Goal: Transaction & Acquisition: Purchase product/service

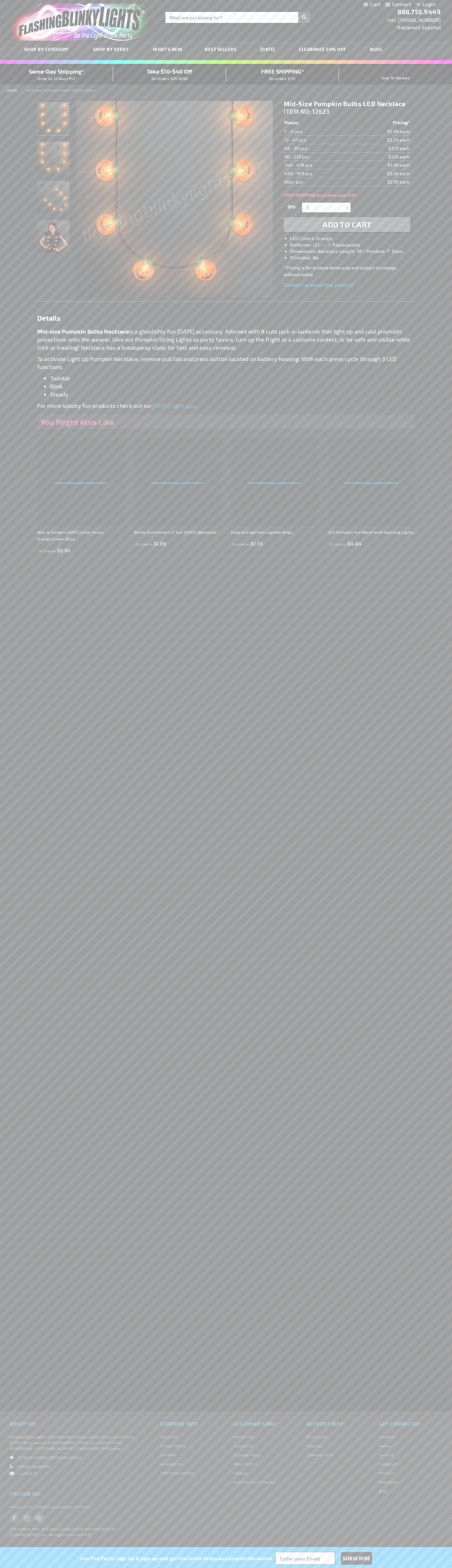
click at [353, 239] on li "LED Colors: Orange" at bounding box center [353, 238] width 126 height 7
click at [347, 225] on span "Add to Cart" at bounding box center [347, 224] width 49 height 9
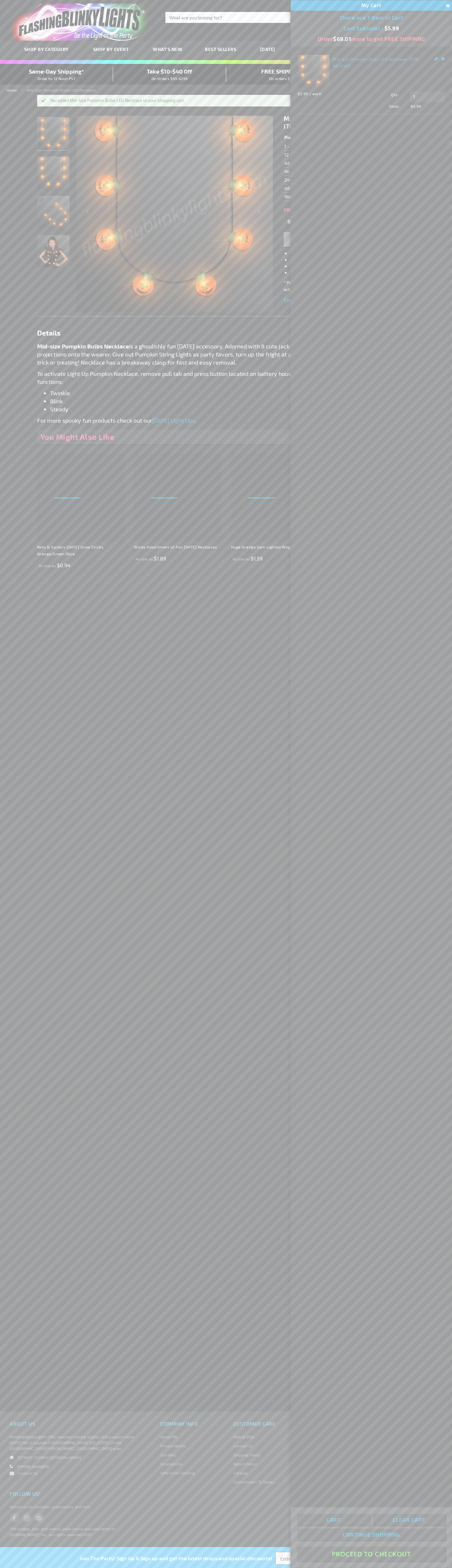
click at [371, 1554] on button "Proceed To Checkout" at bounding box center [371, 1554] width 148 height 15
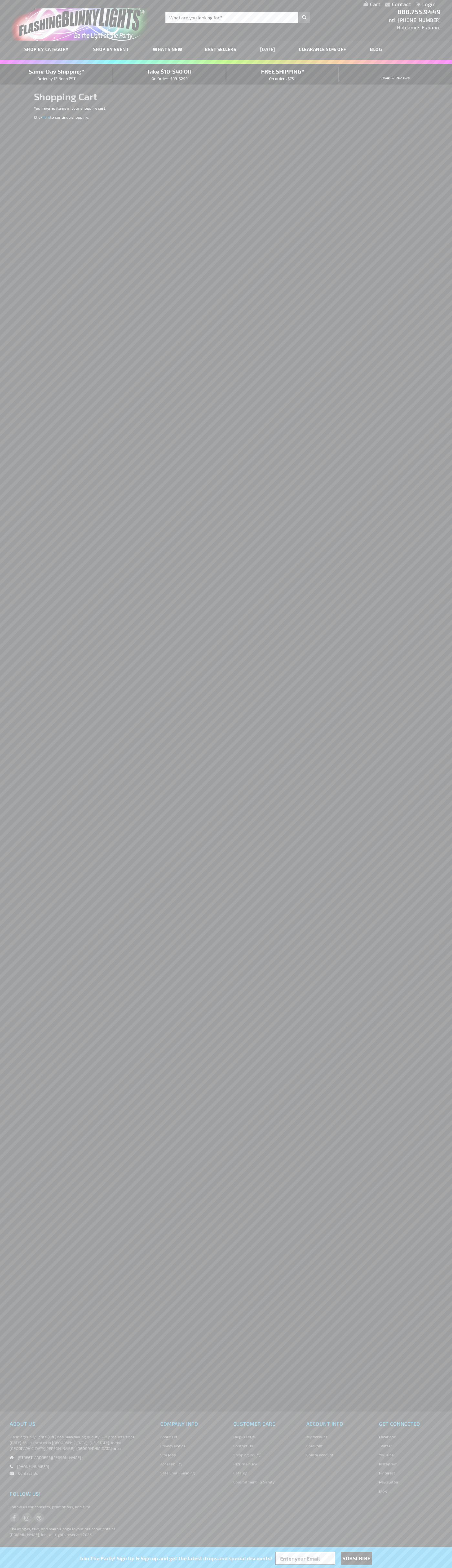
click at [57, 74] on span "Same-Day Shipping*" at bounding box center [56, 71] width 55 height 7
click at [208, 22] on input "Search" at bounding box center [237, 18] width 144 height 11
click at [443, 1567] on html "The store will not work correctly when cookies are disabled. Contact Compare Pr…" at bounding box center [226, 784] width 452 height 1568
click at [38, 1567] on html "The store will not work correctly when cookies are disabled. Contact Compare Pr…" at bounding box center [226, 784] width 452 height 1568
click at [7, 1370] on div "Contact Compare Products Login Skip to Content My Cart My Cart Close You have n…" at bounding box center [226, 784] width 452 height 1568
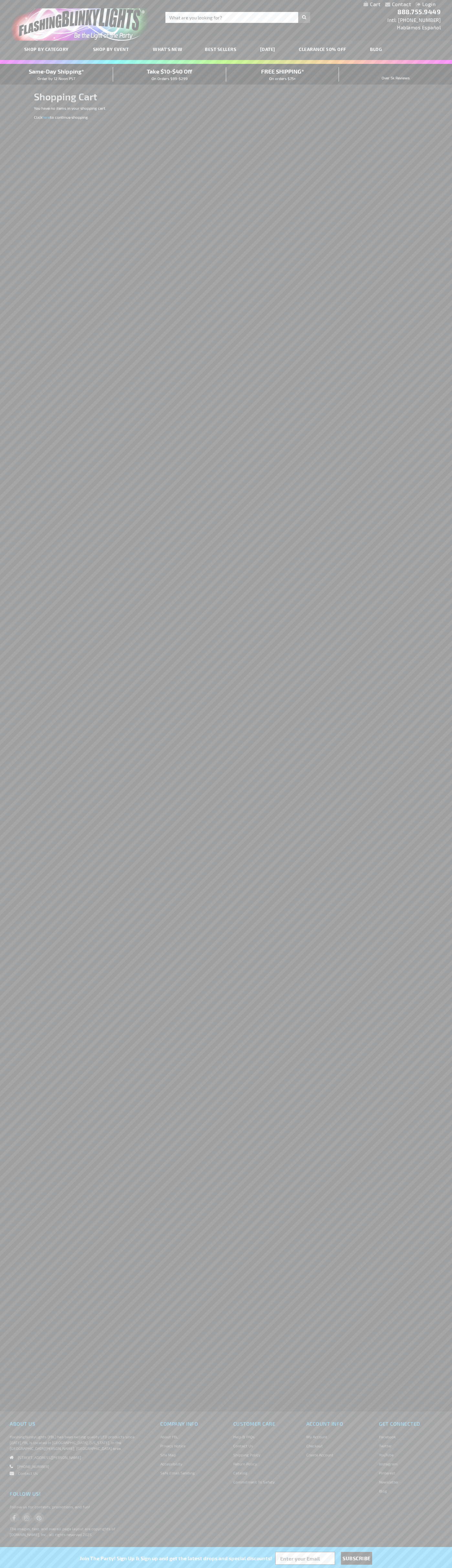
click at [57, 74] on span "Same-Day Shipping*" at bounding box center [56, 71] width 55 height 7
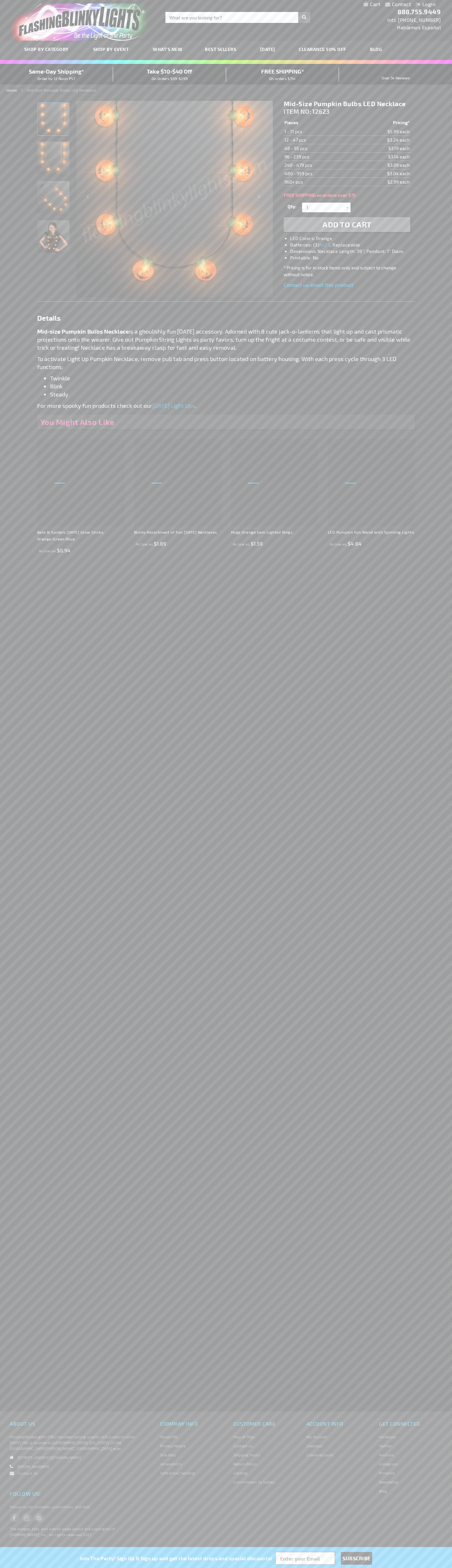
click at [353, 239] on li "LED Colors: Orange" at bounding box center [353, 238] width 126 height 7
click at [54, 200] on img "Mid-Size Pumpkin Bulbs LED Necklace" at bounding box center [53, 197] width 32 height 32
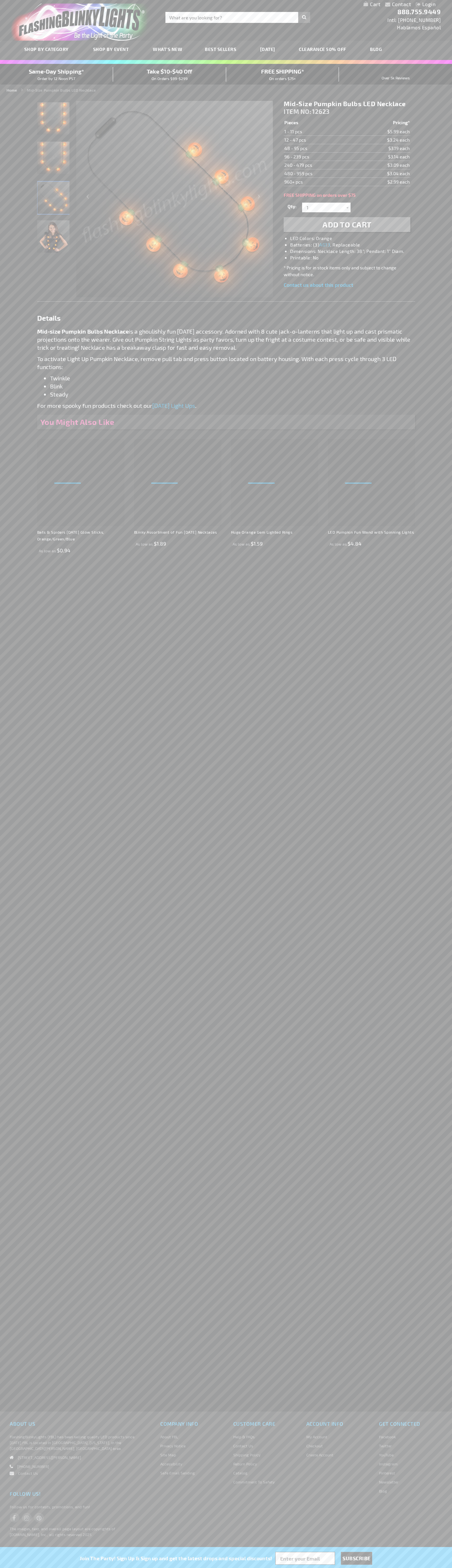
click at [347, 104] on h1 "Mid-Size Pumpkin Bulbs LED Necklace" at bounding box center [346, 103] width 126 height 8
click at [319, 131] on td "1 - 11 pcs" at bounding box center [318, 131] width 69 height 9
click at [319, 140] on td "12 - 47 pcs" at bounding box center [318, 140] width 69 height 9
click at [319, 149] on td "48 - 95 pcs" at bounding box center [318, 149] width 69 height 9
click at [319, 157] on td "96 - 239 pcs" at bounding box center [318, 157] width 69 height 9
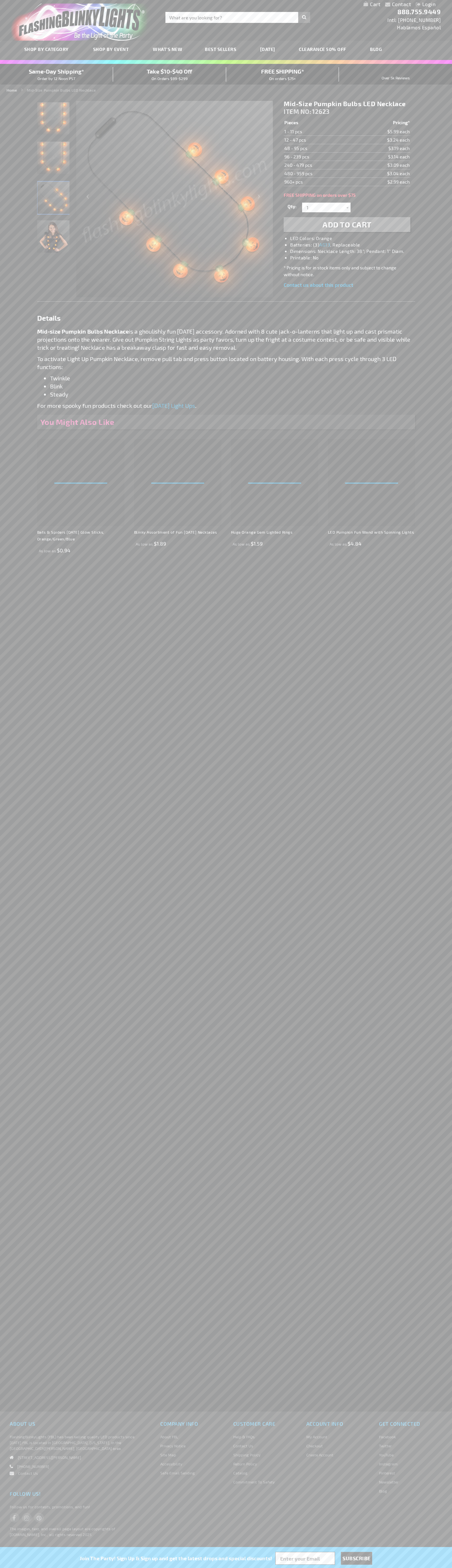
click at [319, 165] on td "240 - 479 pcs" at bounding box center [318, 165] width 69 height 9
click at [319, 173] on td "480 - 959 pcs" at bounding box center [318, 173] width 69 height 9
click at [319, 182] on td "960+ pcs" at bounding box center [318, 182] width 69 height 9
click at [327, 208] on input "1" at bounding box center [327, 208] width 47 height 10
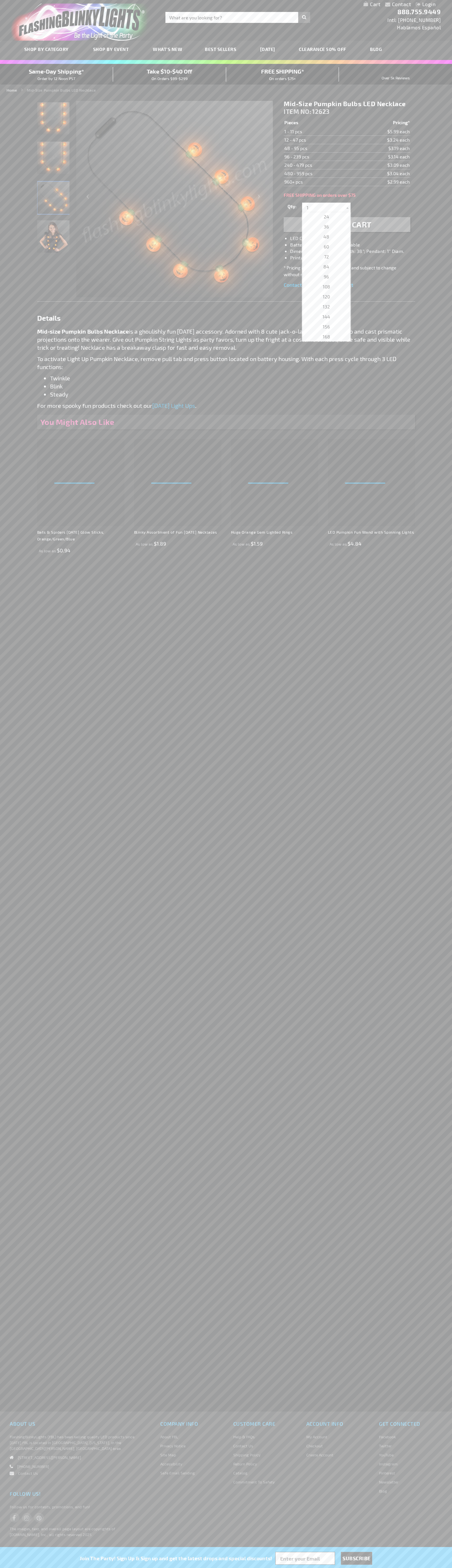
click at [324, 277] on span "96" at bounding box center [326, 276] width 5 height 5
type input "96"
